Goal: Information Seeking & Learning: Learn about a topic

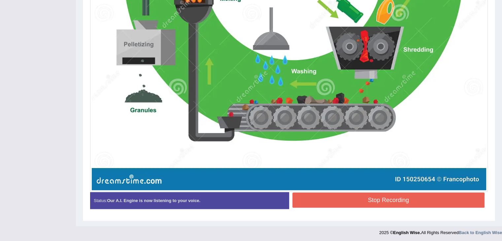
scroll to position [406, 0]
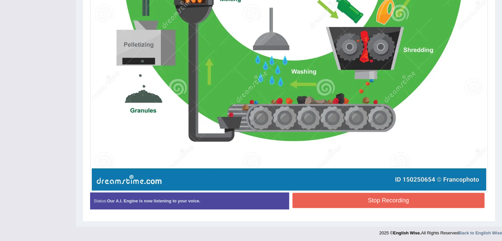
click at [377, 199] on button "Stop Recording" at bounding box center [389, 200] width 193 height 15
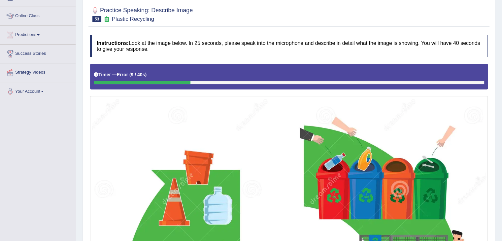
scroll to position [0, 0]
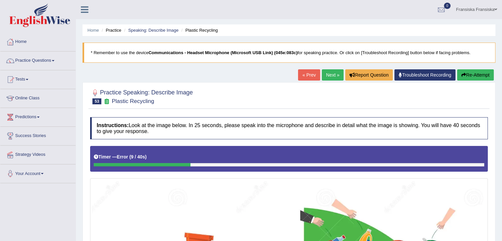
click at [487, 69] on button "Re-Attempt" at bounding box center [475, 74] width 37 height 11
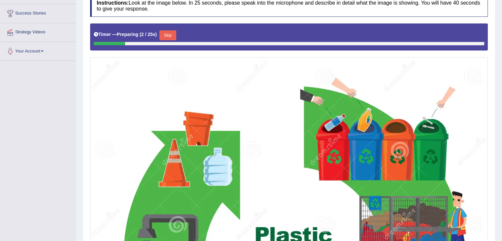
scroll to position [122, 0]
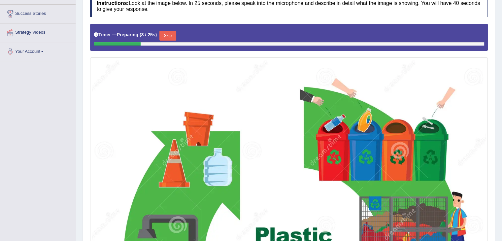
click at [173, 32] on button "Skip" at bounding box center [168, 36] width 17 height 10
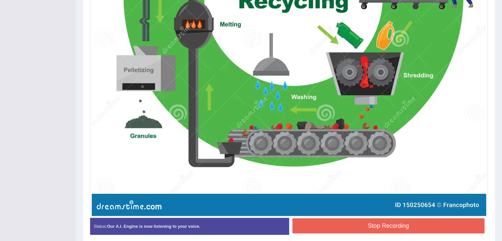
scroll to position [381, 0]
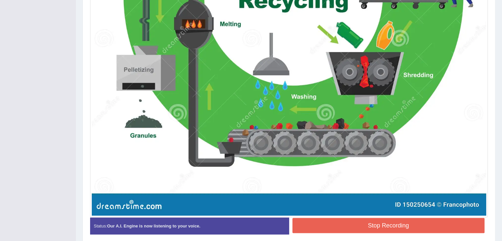
click at [350, 226] on button "Stop Recording" at bounding box center [389, 225] width 193 height 15
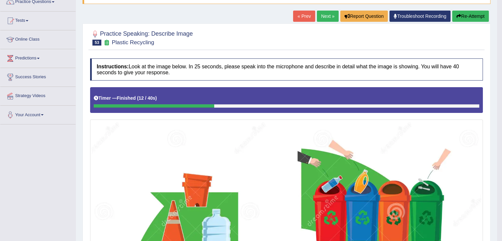
scroll to position [58, 0]
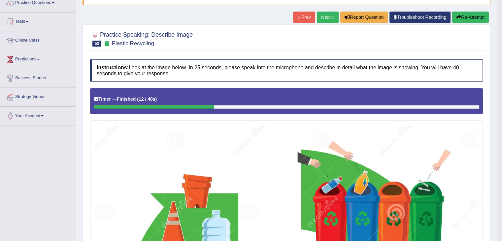
click at [466, 12] on button "Re-Attempt" at bounding box center [470, 17] width 37 height 11
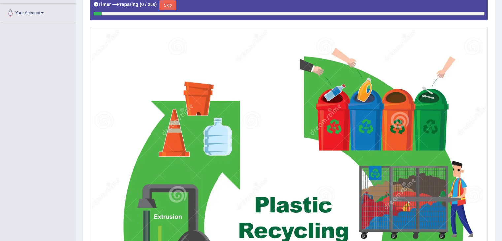
scroll to position [161, 0]
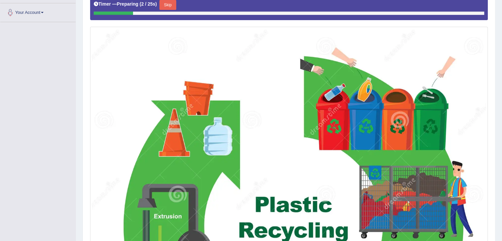
click at [170, 4] on button "Skip" at bounding box center [168, 5] width 17 height 10
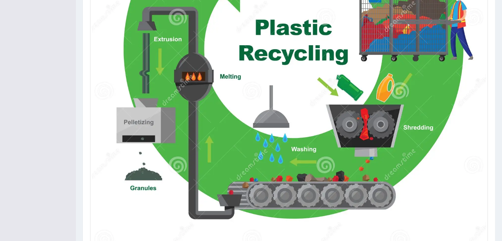
scroll to position [411, 0]
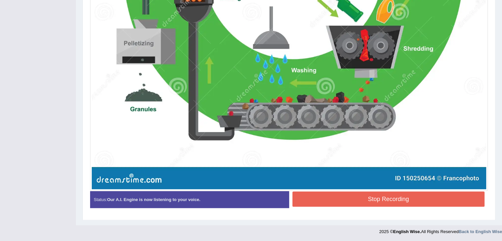
click at [314, 196] on button "Stop Recording" at bounding box center [389, 199] width 193 height 15
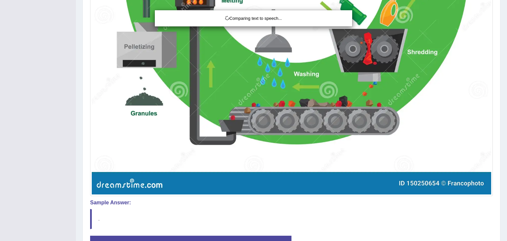
click at [314, 196] on div "Comparing text to speech..." at bounding box center [253, 120] width 507 height 241
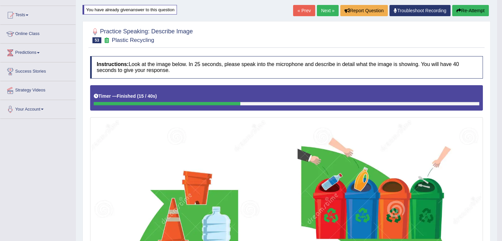
scroll to position [65, 0]
click at [466, 6] on button "Re-Attempt" at bounding box center [470, 10] width 37 height 11
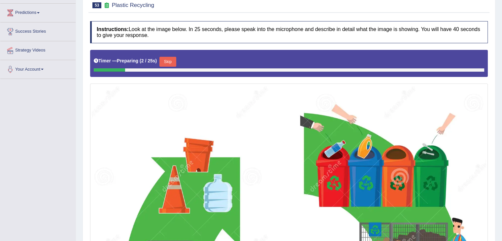
scroll to position [146, 0]
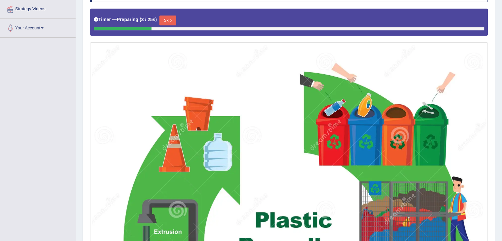
drag, startPoint x: 173, startPoint y: 21, endPoint x: 238, endPoint y: 77, distance: 85.7
click at [238, 77] on div "Instructions: Look at the image below. In 25 seconds, please speak into the mic…" at bounding box center [289, 233] width 401 height 512
click at [173, 21] on button "Skip" at bounding box center [168, 21] width 17 height 10
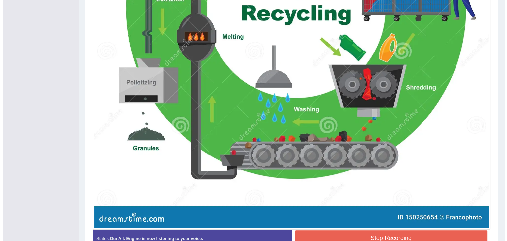
scroll to position [377, 0]
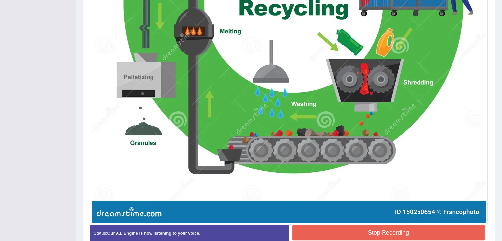
click at [419, 231] on button "Stop Recording" at bounding box center [389, 232] width 193 height 15
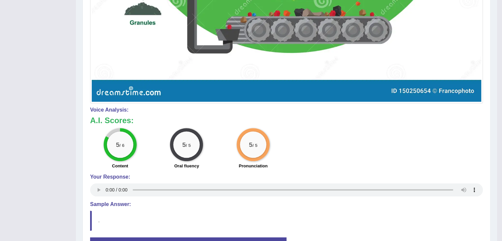
scroll to position [493, 0]
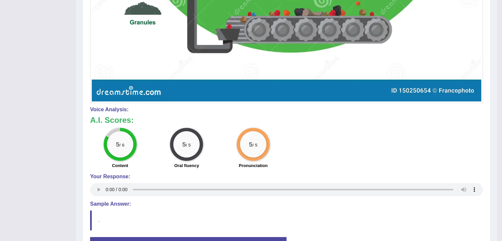
click at [356, 144] on div "5 / 6 Content 5 / 5 Oral fluency 5 / 5 Pronunciation" at bounding box center [287, 149] width 400 height 43
click at [369, 215] on blockquote "." at bounding box center [286, 220] width 393 height 20
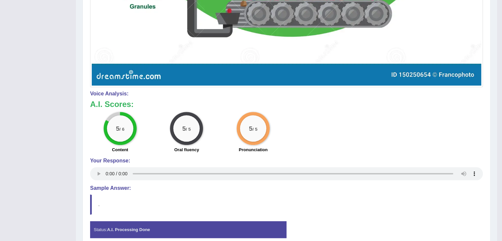
scroll to position [510, 0]
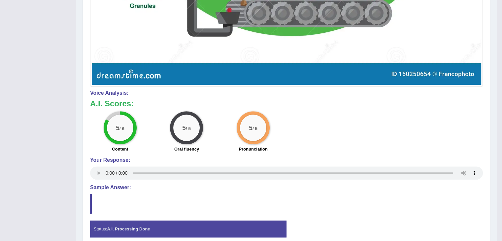
click at [310, 144] on div "5 / 6 Content 5 / 5 Oral fluency 5 / 5 Pronunciation" at bounding box center [287, 132] width 400 height 43
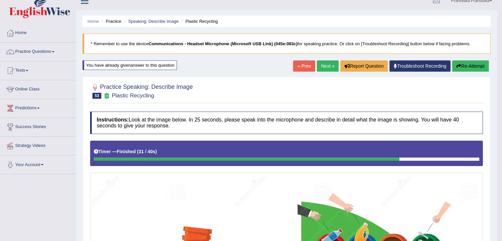
scroll to position [0, 0]
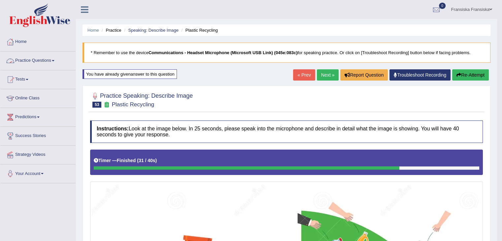
click at [59, 56] on link "Practice Questions" at bounding box center [37, 60] width 75 height 17
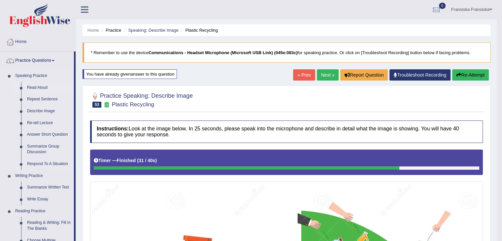
click at [50, 89] on link "Read Aloud" at bounding box center [49, 88] width 50 height 12
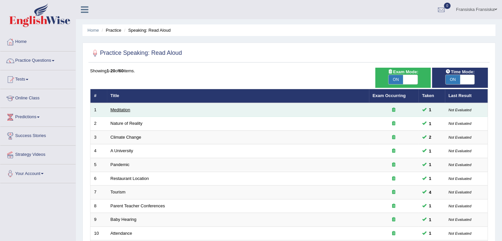
click at [124, 108] on link "Meditation" at bounding box center [121, 109] width 20 height 5
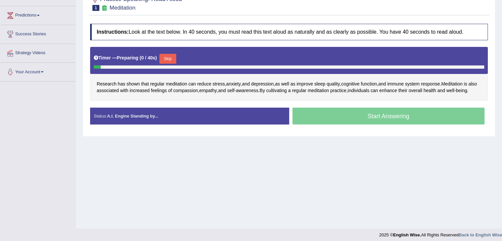
scroll to position [106, 0]
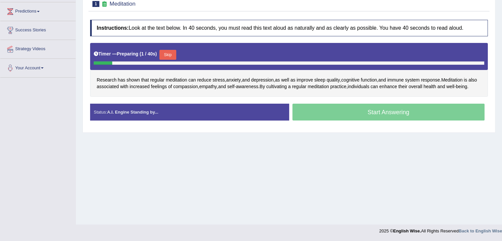
click at [176, 56] on button "Skip" at bounding box center [168, 55] width 17 height 10
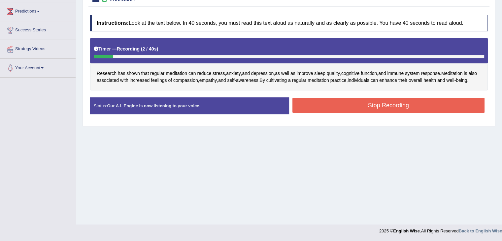
click at [327, 113] on button "Stop Recording" at bounding box center [389, 105] width 193 height 15
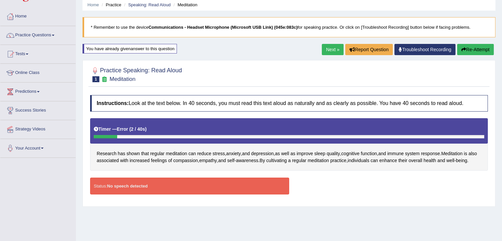
scroll to position [0, 0]
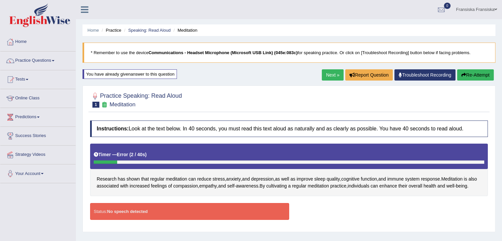
click at [338, 78] on link "Next »" at bounding box center [333, 74] width 22 height 11
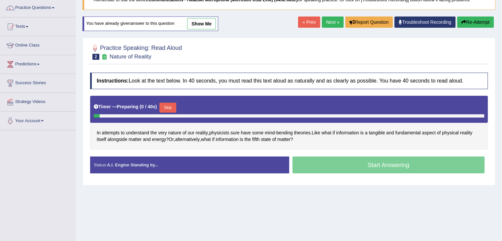
scroll to position [54, 0]
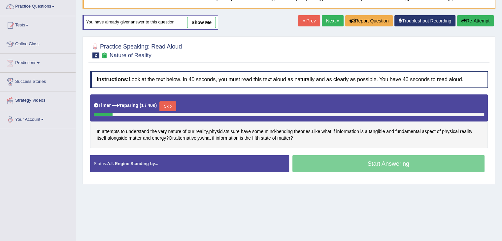
click at [207, 29] on div "You have already given answer to this question show me" at bounding box center [151, 22] width 136 height 15
click at [207, 25] on link "show me" at bounding box center [201, 22] width 29 height 11
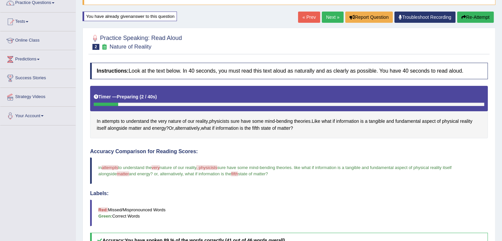
scroll to position [58, 0]
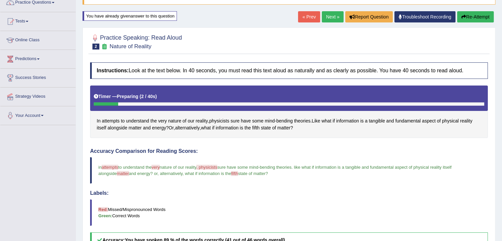
click at [309, 17] on link "« Prev" at bounding box center [309, 16] width 22 height 11
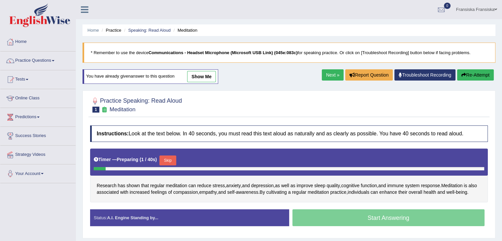
click at [173, 160] on button "Skip" at bounding box center [168, 161] width 17 height 10
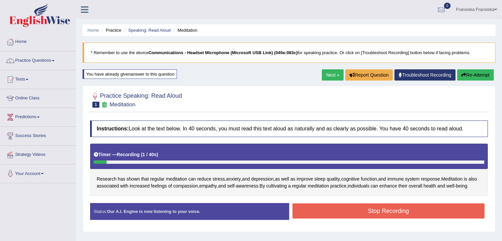
click at [338, 214] on button "Stop Recording" at bounding box center [389, 210] width 193 height 15
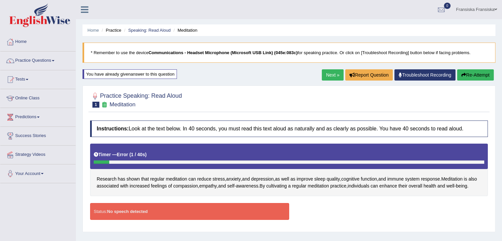
click at [330, 79] on link "Next »" at bounding box center [333, 74] width 22 height 11
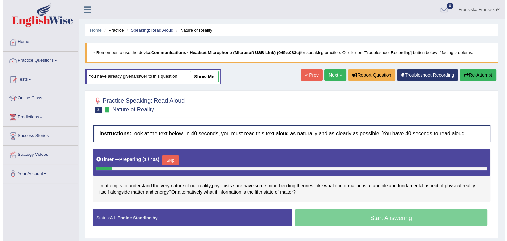
scroll to position [86, 0]
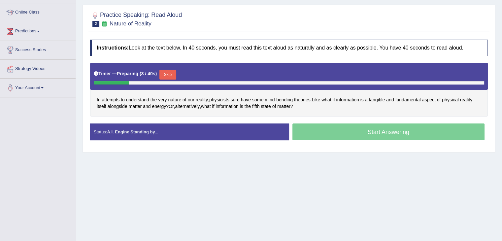
click at [170, 74] on button "Skip" at bounding box center [168, 75] width 17 height 10
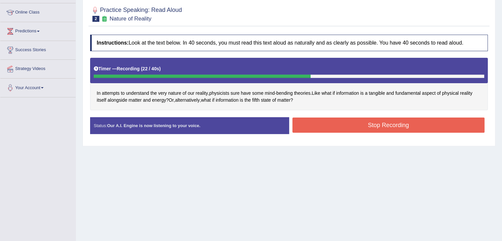
click at [311, 118] on button "Stop Recording" at bounding box center [389, 125] width 193 height 15
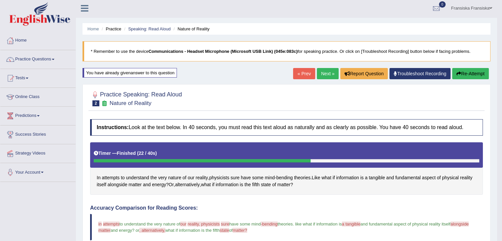
scroll to position [1, 0]
click at [308, 70] on link "« Prev" at bounding box center [304, 73] width 22 height 11
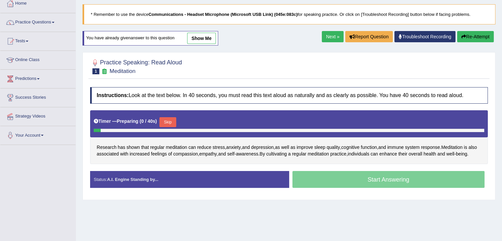
scroll to position [38, 0]
click at [204, 34] on link "show me" at bounding box center [201, 38] width 29 height 11
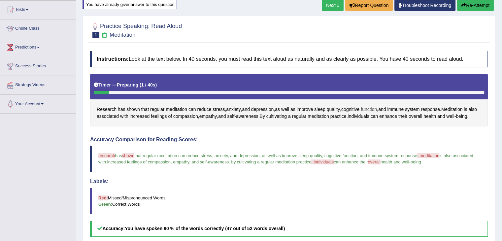
scroll to position [70, 0]
click at [464, 6] on icon "button" at bounding box center [464, 5] width 5 height 5
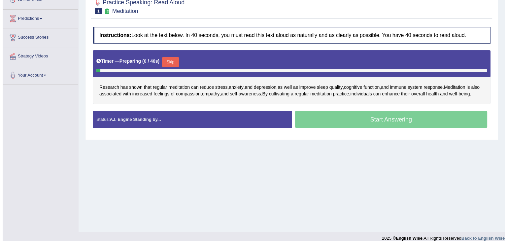
scroll to position [106, 0]
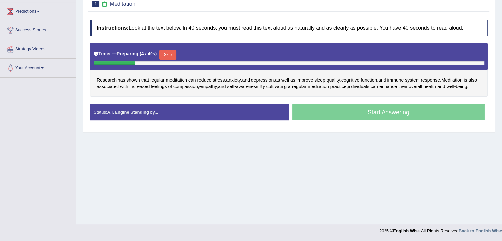
click at [175, 58] on button "Skip" at bounding box center [168, 55] width 17 height 10
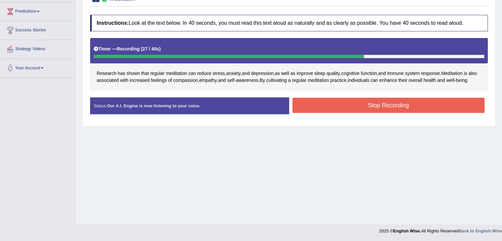
click at [331, 113] on button "Stop Recording" at bounding box center [389, 105] width 193 height 15
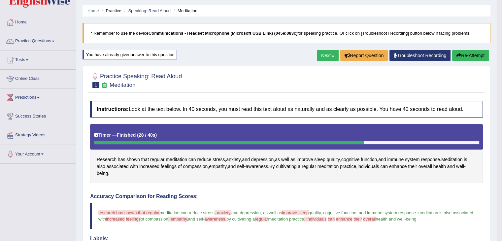
scroll to position [19, 0]
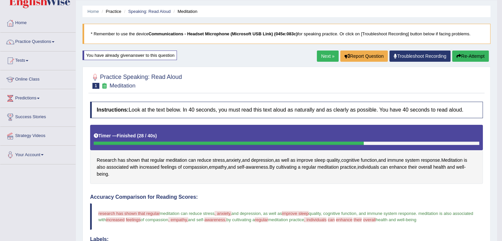
click at [320, 55] on link "Next »" at bounding box center [328, 56] width 22 height 11
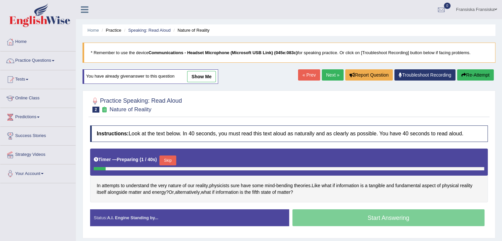
click at [330, 74] on link "Next »" at bounding box center [333, 74] width 22 height 11
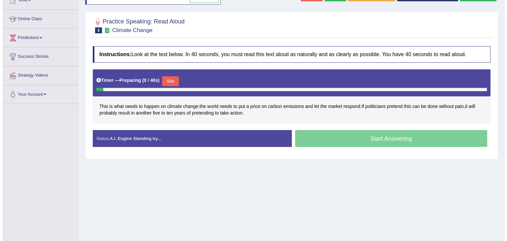
scroll to position [81, 0]
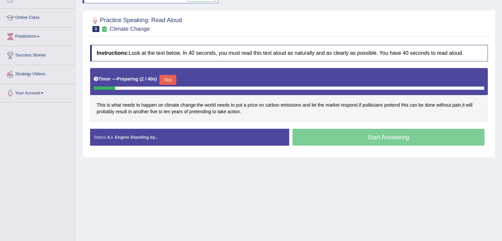
click at [172, 76] on button "Skip" at bounding box center [168, 80] width 17 height 10
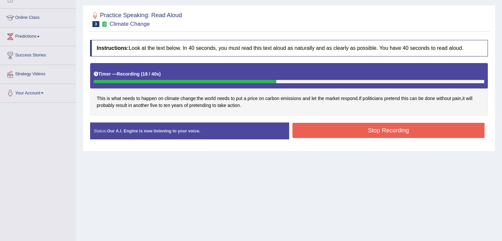
click at [312, 123] on button "Stop Recording" at bounding box center [389, 130] width 193 height 15
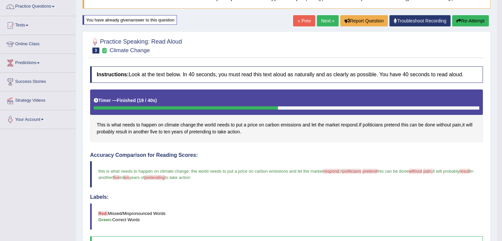
scroll to position [54, 0]
click at [320, 20] on link "Next »" at bounding box center [328, 21] width 22 height 11
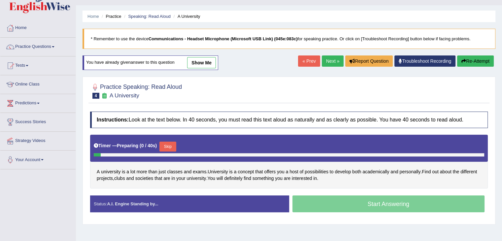
scroll to position [14, 0]
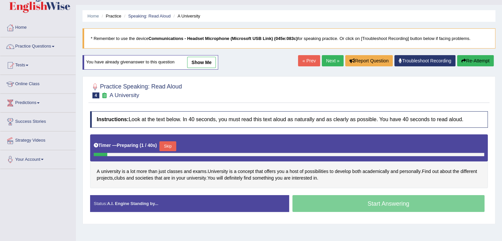
click at [200, 66] on link "show me" at bounding box center [201, 62] width 29 height 11
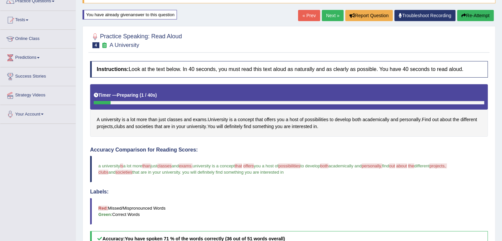
scroll to position [59, 0]
click at [484, 16] on button "Re-Attempt" at bounding box center [475, 15] width 37 height 11
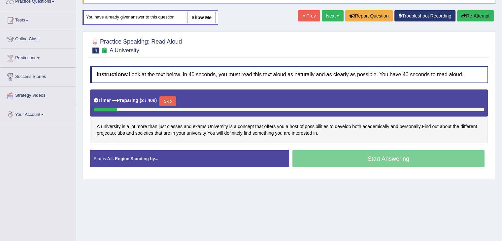
click at [172, 98] on button "Skip" at bounding box center [168, 101] width 17 height 10
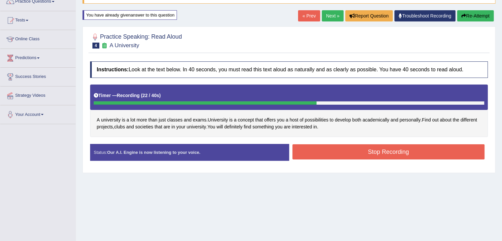
click at [322, 147] on button "Stop Recording" at bounding box center [389, 151] width 193 height 15
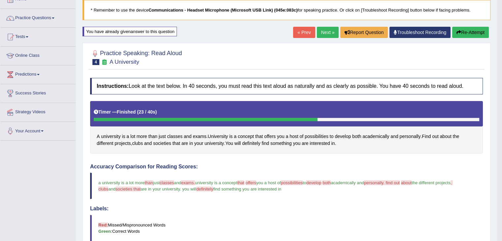
scroll to position [21, 0]
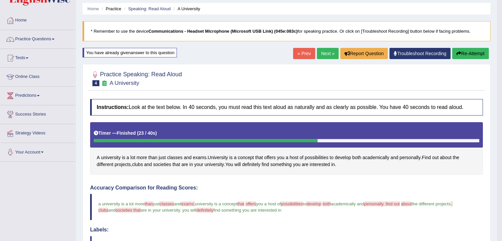
click at [328, 55] on link "Next »" at bounding box center [328, 53] width 22 height 11
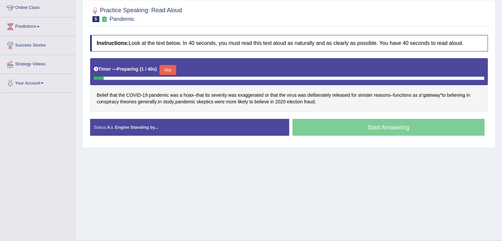
scroll to position [91, 0]
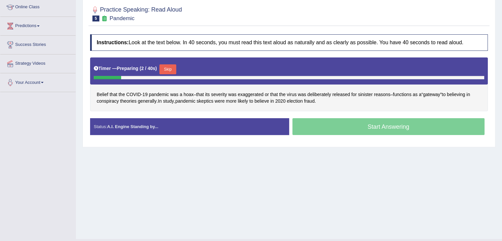
click at [170, 66] on button "Skip" at bounding box center [168, 69] width 17 height 10
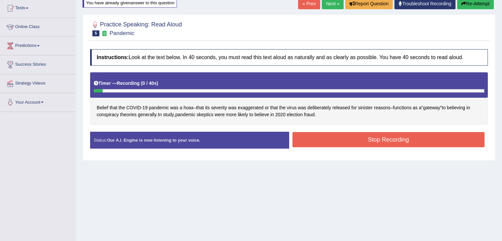
scroll to position [71, 0]
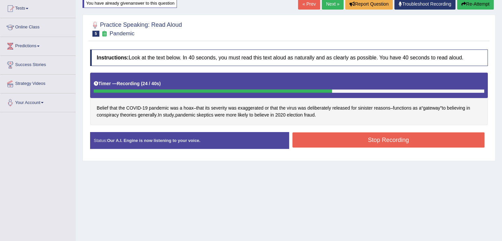
click at [316, 145] on button "Stop Recording" at bounding box center [389, 139] width 193 height 15
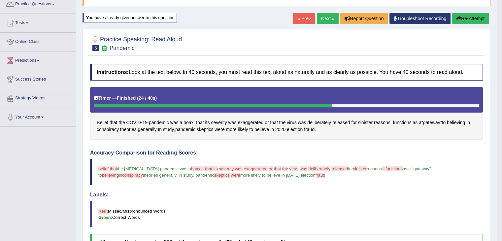
scroll to position [53, 0]
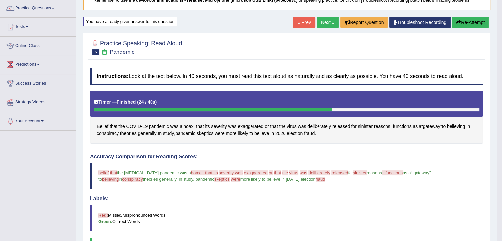
click at [468, 19] on button "Re-Attempt" at bounding box center [470, 22] width 37 height 11
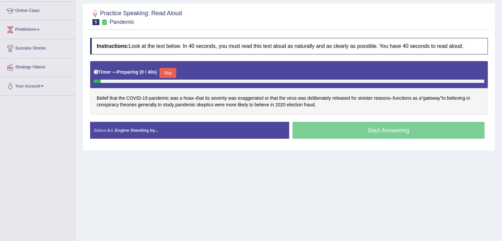
scroll to position [106, 0]
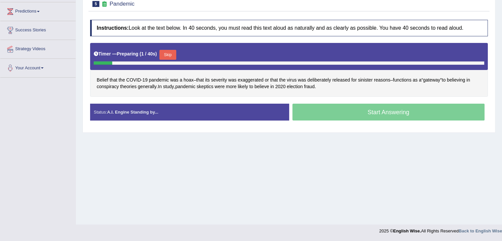
click at [174, 53] on button "Skip" at bounding box center [168, 55] width 17 height 10
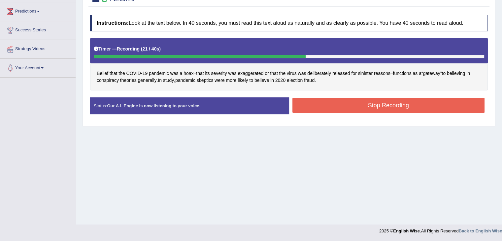
click at [338, 102] on button "Stop Recording" at bounding box center [389, 105] width 193 height 15
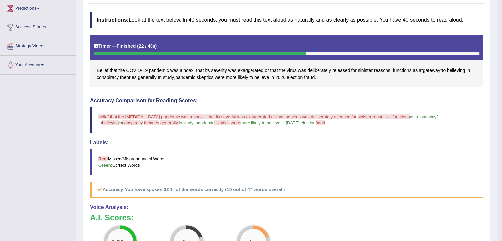
scroll to position [0, 0]
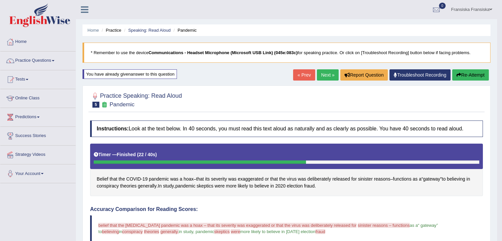
drag, startPoint x: 473, startPoint y: 69, endPoint x: 471, endPoint y: 84, distance: 14.8
click at [471, 84] on div "Home Practice Speaking: Read Aloud Pandemic * Remember to use the device Commun…" at bounding box center [286, 219] width 421 height 438
click at [467, 71] on button "Re-Attempt" at bounding box center [470, 74] width 37 height 11
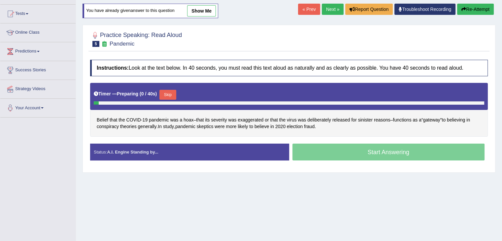
scroll to position [65, 0]
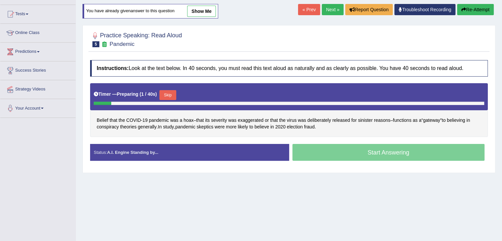
click at [168, 91] on button "Skip" at bounding box center [168, 95] width 17 height 10
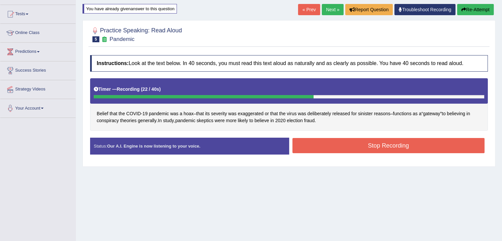
click at [333, 139] on button "Stop Recording" at bounding box center [389, 145] width 193 height 15
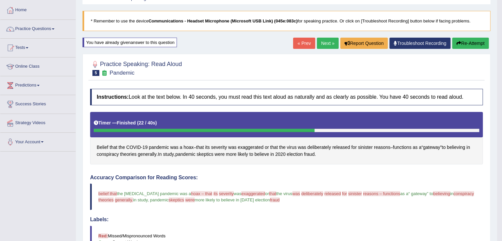
scroll to position [26, 0]
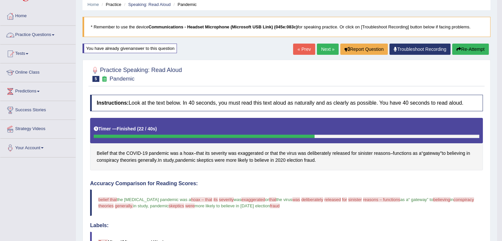
click at [49, 24] on li "Home" at bounding box center [37, 16] width 75 height 19
click at [49, 29] on link "Practice Questions" at bounding box center [37, 34] width 75 height 17
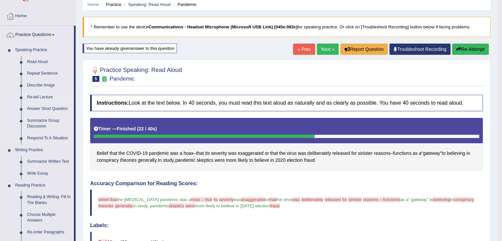
click at [43, 94] on link "Re-tell Lecture" at bounding box center [49, 97] width 50 height 12
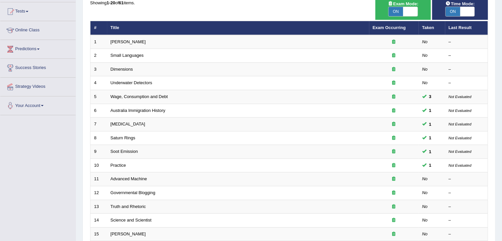
scroll to position [68, 0]
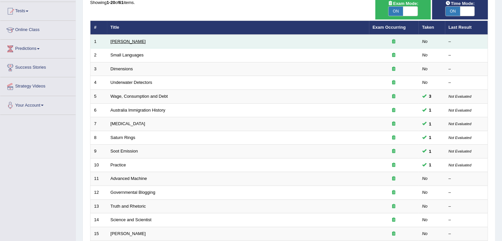
click at [128, 41] on link "[PERSON_NAME]" at bounding box center [128, 41] width 35 height 5
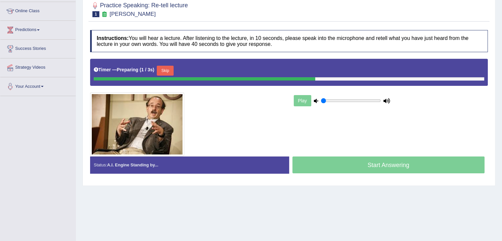
scroll to position [88, 0]
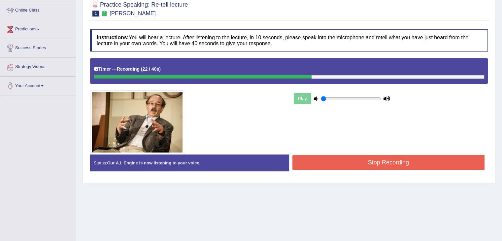
click at [337, 165] on button "Stop Recording" at bounding box center [389, 162] width 193 height 15
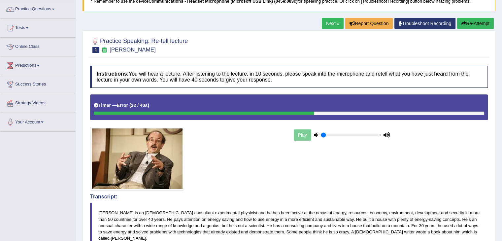
scroll to position [45, 0]
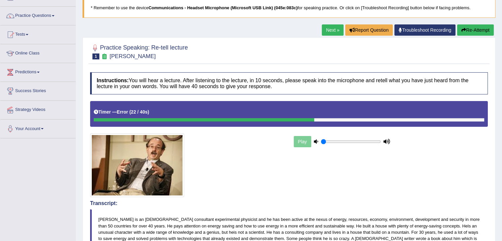
click at [473, 32] on button "Re-Attempt" at bounding box center [475, 29] width 37 height 11
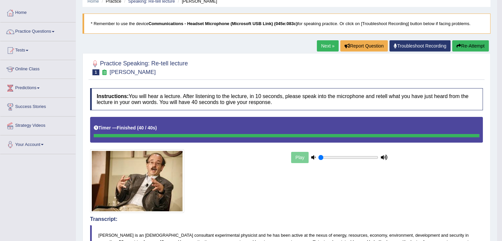
scroll to position [28, 0]
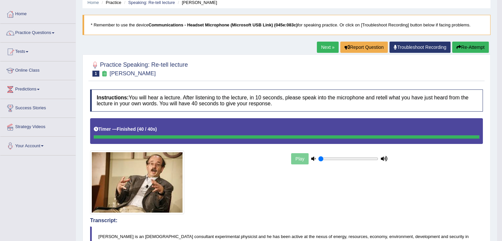
click at [323, 50] on link "Next »" at bounding box center [328, 47] width 22 height 11
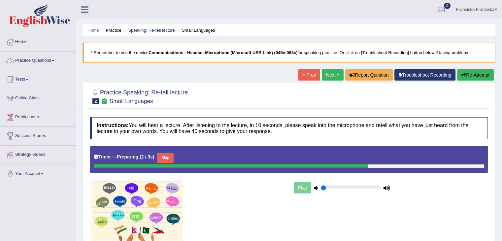
click at [46, 60] on link "Practice Questions" at bounding box center [37, 60] width 75 height 17
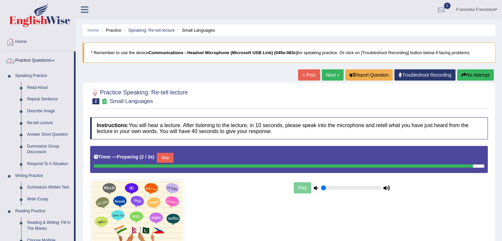
click at [42, 61] on link "Practice Questions" at bounding box center [37, 60] width 74 height 17
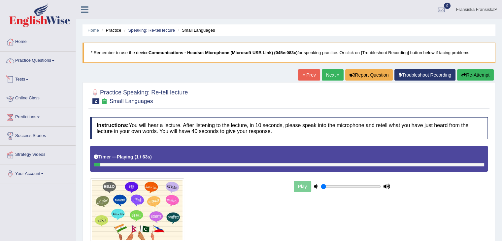
click at [33, 93] on link "Online Class" at bounding box center [37, 97] width 75 height 17
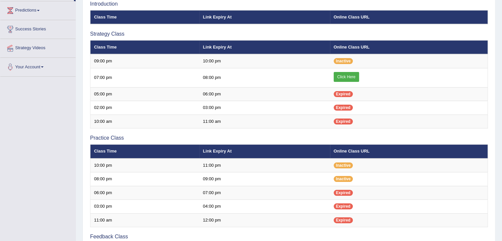
scroll to position [107, 0]
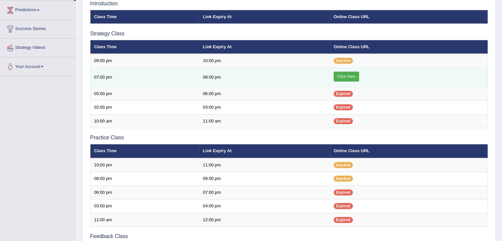
click at [351, 78] on link "Click Here" at bounding box center [346, 77] width 25 height 10
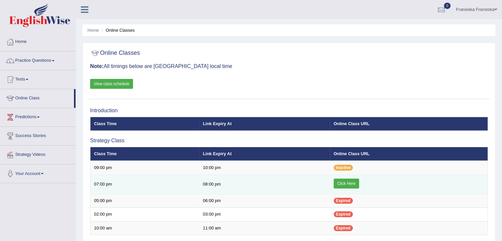
click at [347, 184] on link "Click Here" at bounding box center [346, 184] width 25 height 10
